Goal: Task Accomplishment & Management: Manage account settings

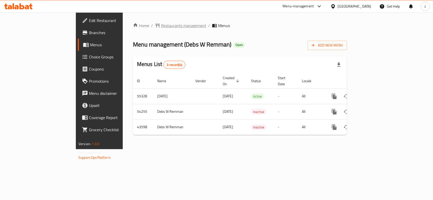
click at [161, 25] on span "Restaurants management" at bounding box center [183, 26] width 45 height 6
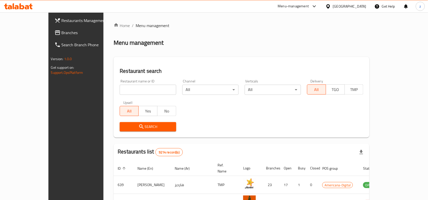
click at [62, 34] on span "Branches" at bounding box center [89, 33] width 54 height 6
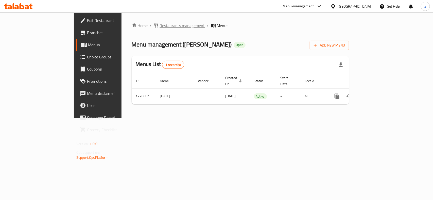
click at [160, 25] on span "Restaurants management" at bounding box center [182, 26] width 45 height 6
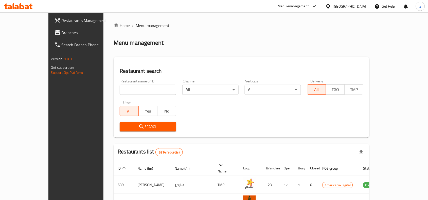
click at [62, 36] on span "Branches" at bounding box center [89, 33] width 54 height 6
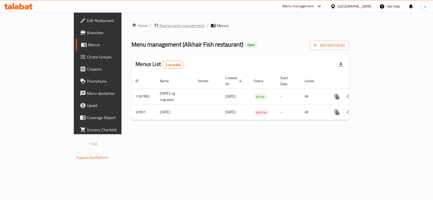
click at [160, 25] on span "Restaurants management" at bounding box center [182, 26] width 45 height 6
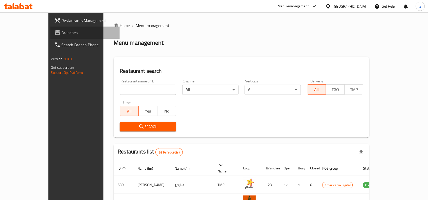
click at [62, 33] on span "Branches" at bounding box center [89, 33] width 54 height 6
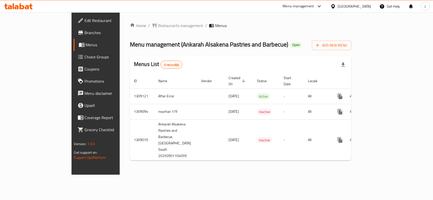
click at [85, 22] on span "Edit Restaurant" at bounding box center [112, 20] width 55 height 6
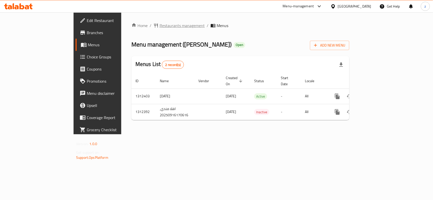
click at [159, 25] on span "Restaurants management" at bounding box center [181, 26] width 45 height 6
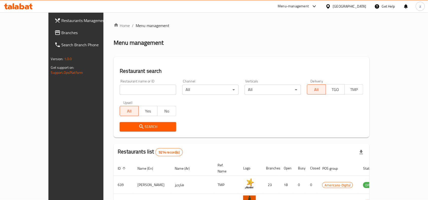
click at [62, 33] on span "Branches" at bounding box center [89, 33] width 54 height 6
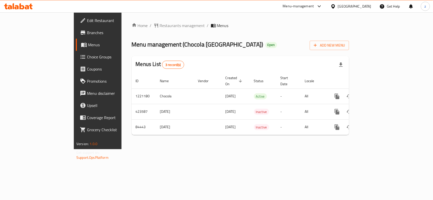
click at [87, 22] on span "Edit Restaurant" at bounding box center [114, 20] width 55 height 6
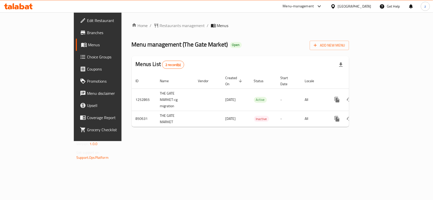
click at [76, 25] on link "Edit Restaurant" at bounding box center [111, 20] width 70 height 12
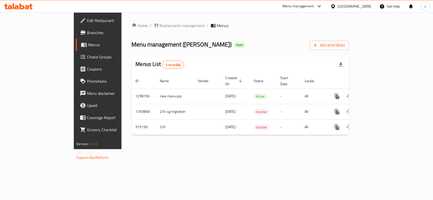
click at [87, 24] on span "Edit Restaurant" at bounding box center [114, 20] width 55 height 6
click at [87, 18] on span "Edit Restaurant" at bounding box center [114, 20] width 55 height 6
